Goal: Communication & Community: Ask a question

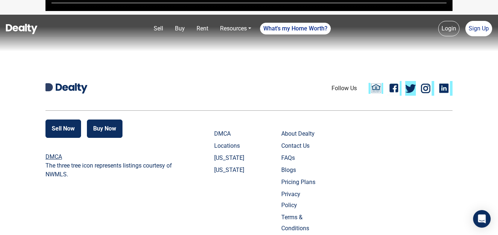
scroll to position [1718, 0]
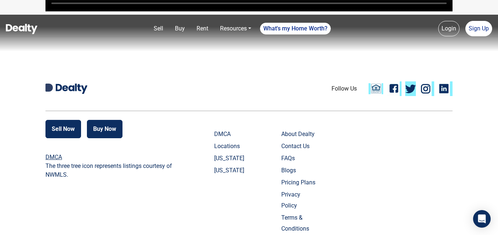
click at [444, 96] on link "Linkedin" at bounding box center [445, 88] width 15 height 15
click at [394, 96] on link "Facebook" at bounding box center [394, 88] width 15 height 15
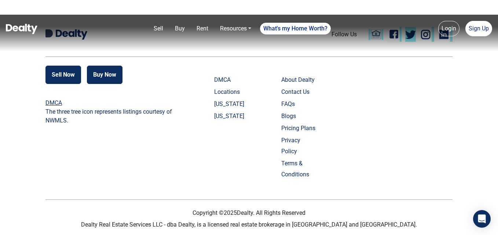
click at [305, 98] on link "Contact Us" at bounding box center [299, 92] width 36 height 11
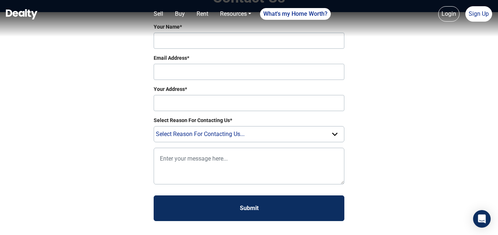
scroll to position [73, 0]
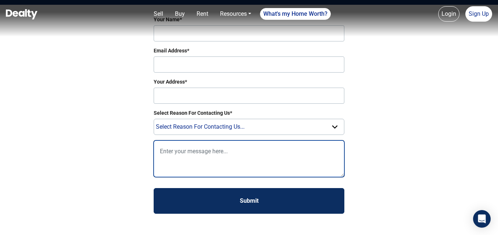
click at [208, 158] on textarea at bounding box center [249, 158] width 191 height 37
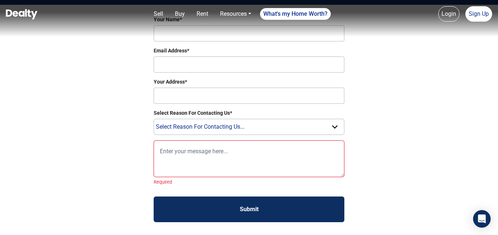
drag, startPoint x: 198, startPoint y: 152, endPoint x: 200, endPoint y: 121, distance: 30.9
click at [198, 152] on textarea at bounding box center [249, 158] width 191 height 37
paste textarea "Hello [PERSON_NAME] I hope you're doing well. My name is [GEOGRAPHIC_DATA]. I w…"
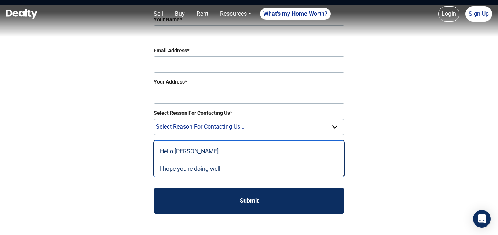
scroll to position [163, 0]
type textarea "Hello [PERSON_NAME] I hope you're doing well. My name is [GEOGRAPHIC_DATA]. I w…"
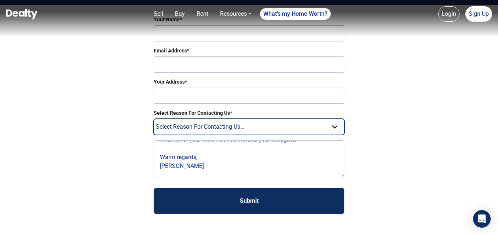
drag, startPoint x: 200, startPoint y: 121, endPoint x: 214, endPoint y: 135, distance: 19.7
click at [200, 121] on select "Select Reason For Contacting Us... Need Help Setting Up Listing Edit Listing Ge…" at bounding box center [249, 127] width 191 height 16
select select "Question"
click at [154, 119] on select "Select Reason For Contacting Us... Need Help Setting Up Listing Edit Listing Ge…" at bounding box center [249, 127] width 191 height 16
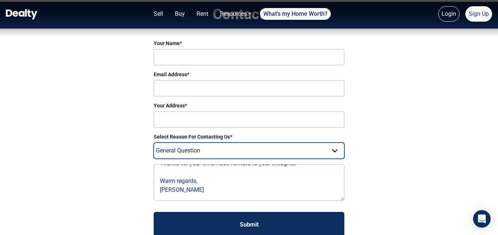
scroll to position [37, 0]
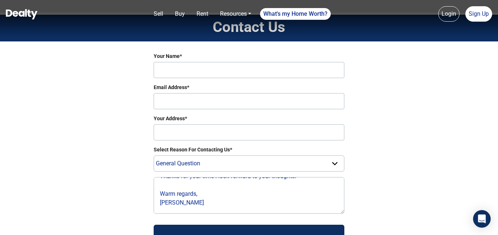
click at [213, 147] on label "Select Reason For Contacting Us*" at bounding box center [249, 150] width 191 height 8
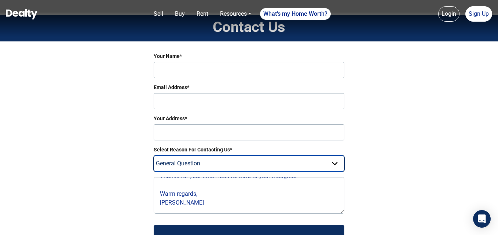
click at [213, 155] on select "Select Reason For Contacting Us... Need Help Setting Up Listing Edit Listing Ge…" at bounding box center [249, 163] width 191 height 16
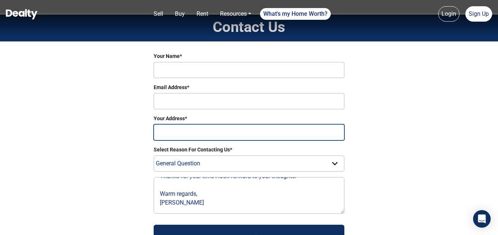
click at [238, 129] on input "Your Address*" at bounding box center [249, 132] width 191 height 16
click at [237, 131] on input "Your Address*" at bounding box center [249, 132] width 191 height 16
type input "[GEOGRAPHIC_DATA]"
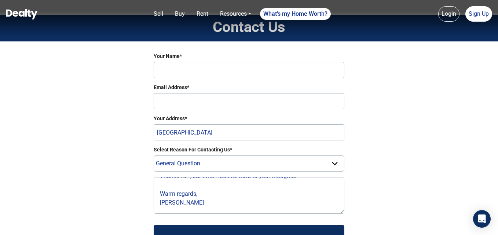
click at [169, 88] on label "Email Address*" at bounding box center [249, 88] width 191 height 8
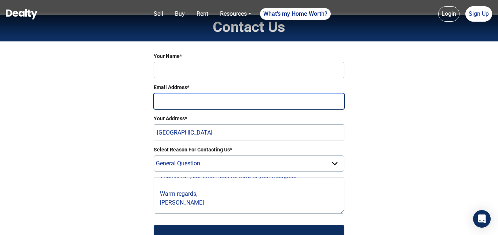
click at [169, 93] on input "Email Address*" at bounding box center [249, 101] width 191 height 16
drag, startPoint x: 201, startPoint y: 105, endPoint x: 212, endPoint y: 109, distance: 11.8
click at [201, 105] on input "Email Address*" at bounding box center [249, 101] width 191 height 16
type input "[DOMAIN_NAME][EMAIL_ADDRESS][DOMAIN_NAME]"
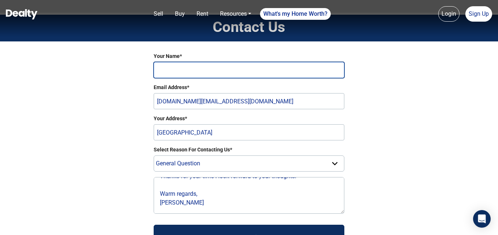
type input "[PERSON_NAME]"
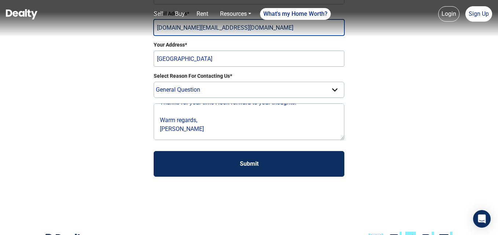
scroll to position [110, 0]
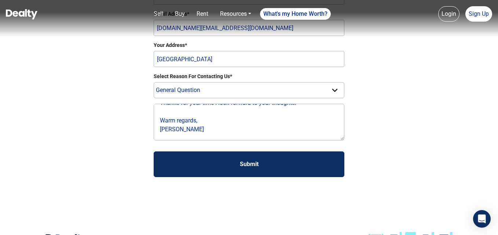
click at [234, 143] on form "Your Name* [PERSON_NAME] Email Address* [DOMAIN_NAME][EMAIL_ADDRESS][DOMAIN_NAM…" at bounding box center [249, 78] width 191 height 198
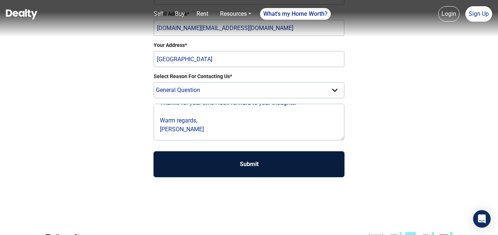
click at [245, 159] on button "Submit" at bounding box center [249, 164] width 191 height 26
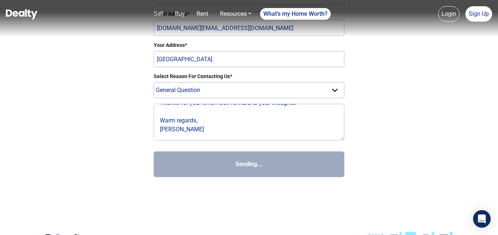
select select
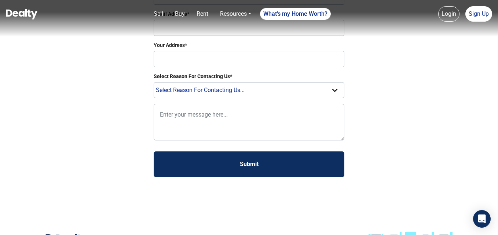
scroll to position [0, 0]
